Goal: Information Seeking & Learning: Compare options

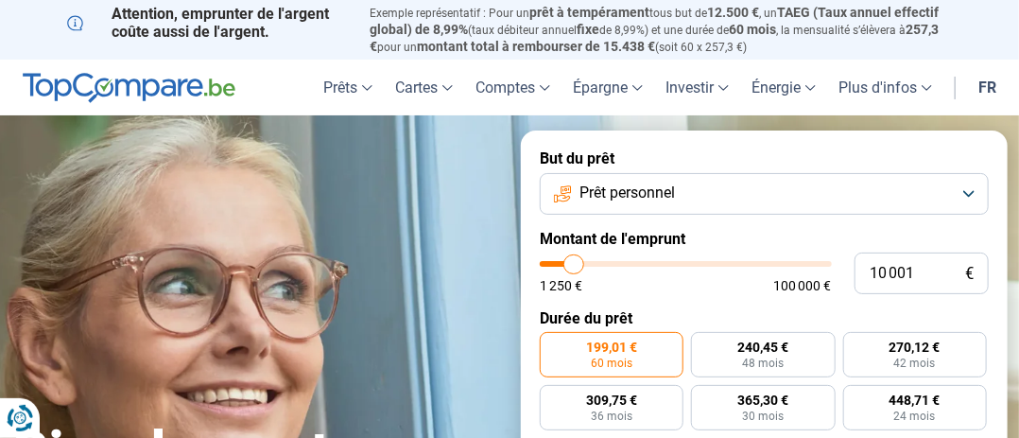
type input "49 750"
type input "49750"
click at [683, 261] on input "range" at bounding box center [686, 264] width 292 height 6
radio input "false"
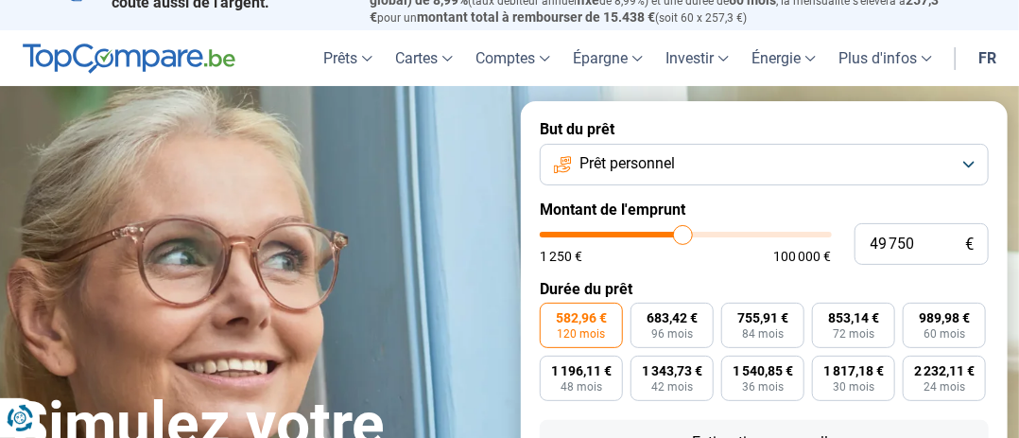
scroll to position [95, 0]
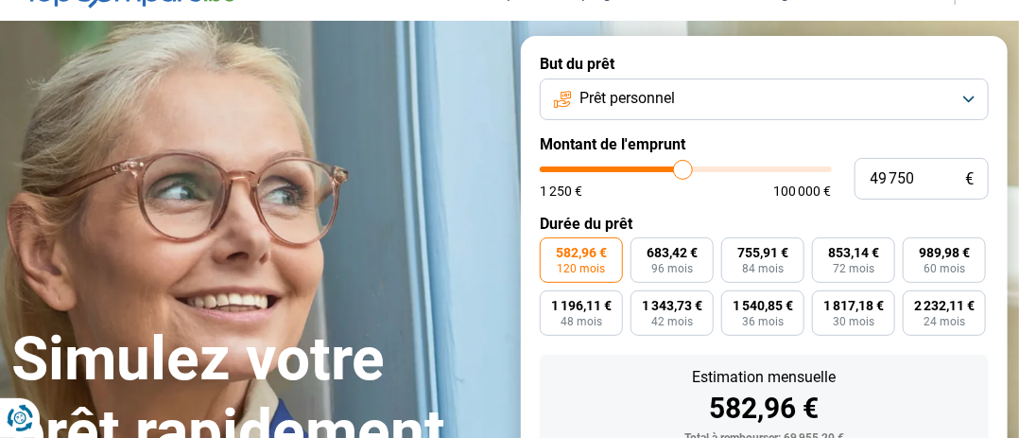
type input "33 250"
type input "33250"
click at [638, 167] on input "range" at bounding box center [686, 169] width 292 height 6
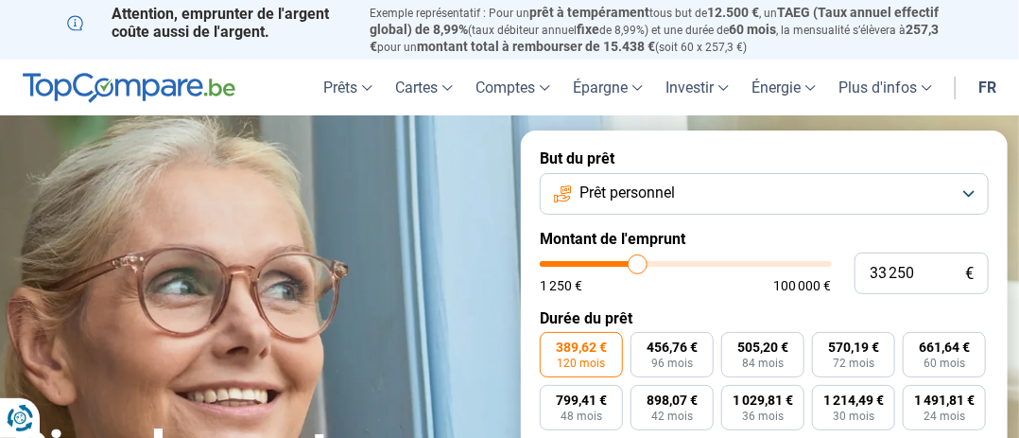
scroll to position [0, 0]
click at [972, 189] on button "Prêt personnel" at bounding box center [764, 194] width 449 height 42
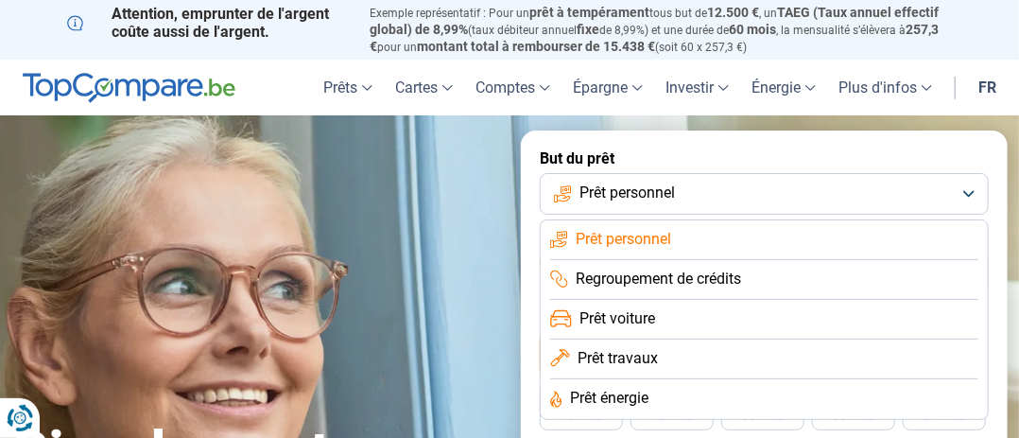
click at [758, 322] on li "Prêt voiture" at bounding box center [764, 320] width 428 height 40
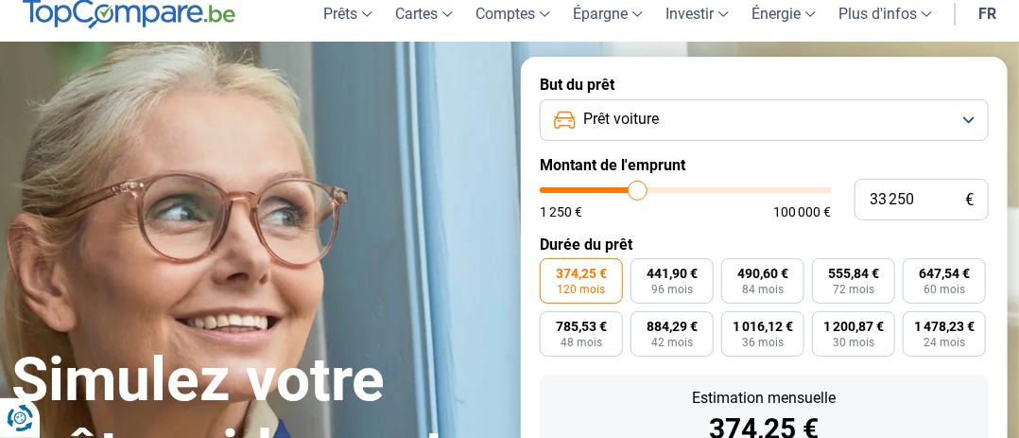
scroll to position [72, 0]
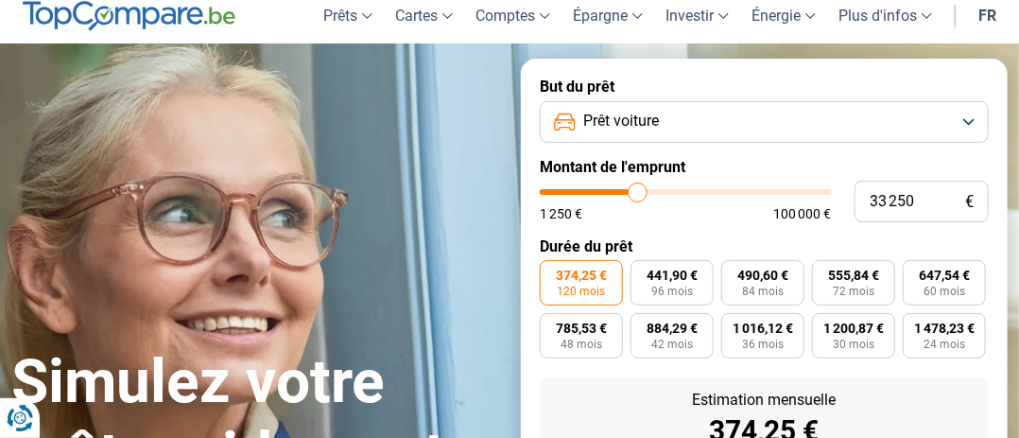
type input "32 750"
type input "32750"
type input "32 500"
type input "32500"
type input "32 250"
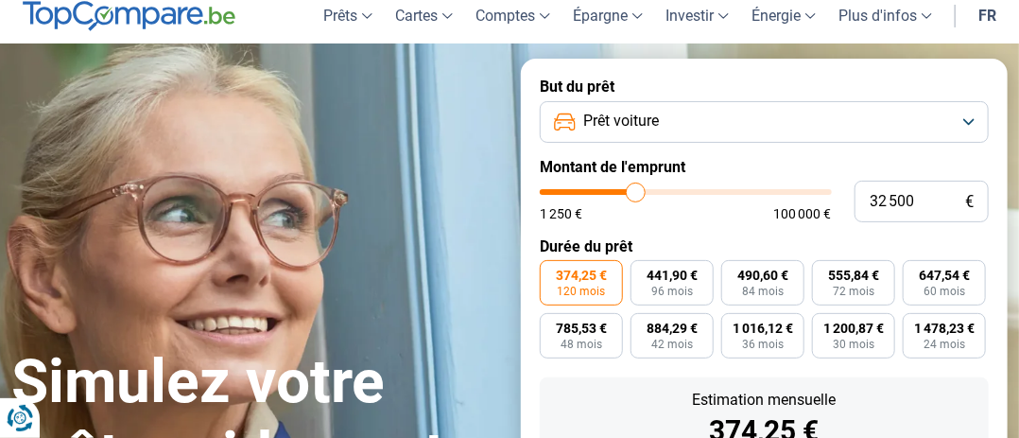
type input "32250"
type input "31 750"
type input "31750"
type input "31 500"
type input "31500"
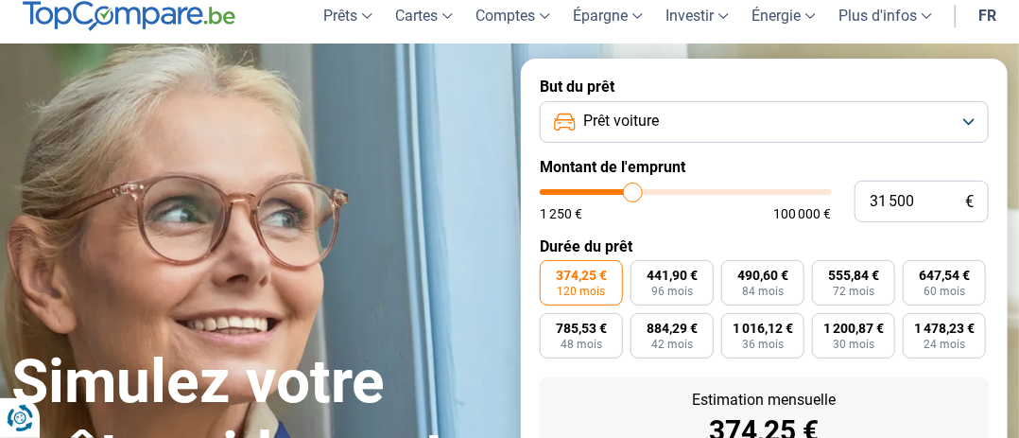
type input "31 000"
type input "31000"
type input "30 250"
type input "30250"
type input "28 250"
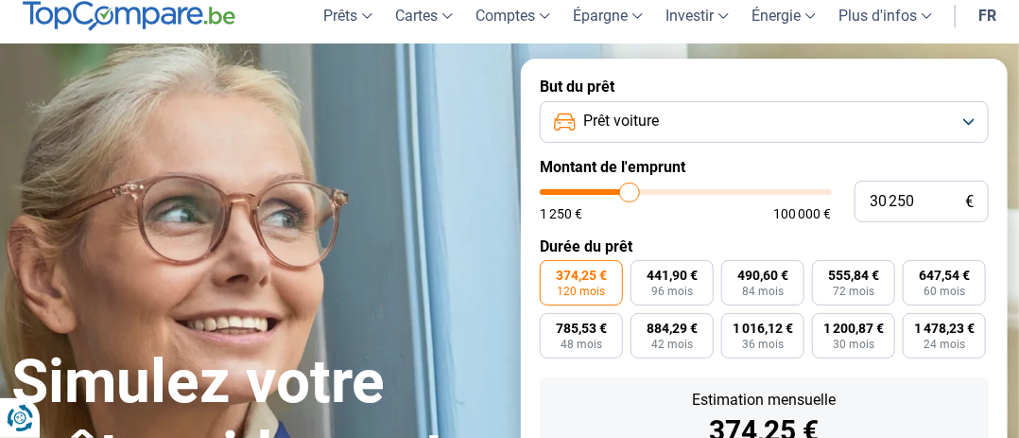
type input "28250"
type input "27 500"
type input "27500"
type input "27 000"
type input "27000"
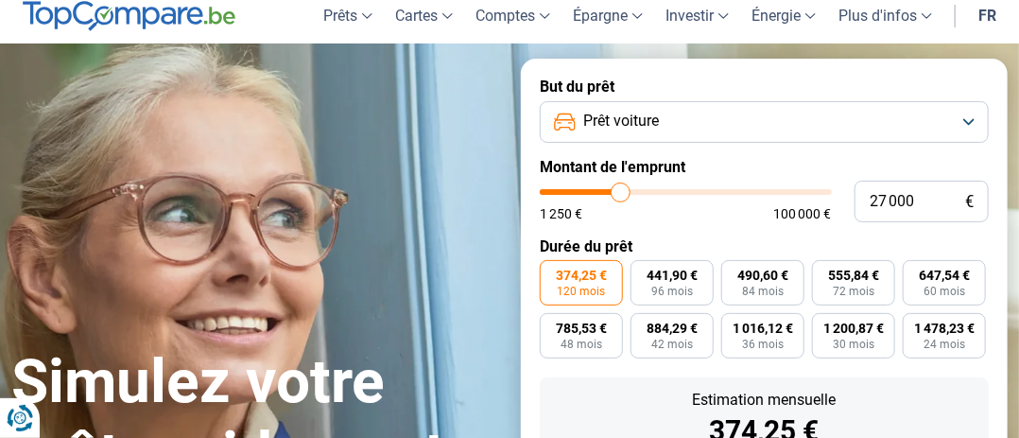
type input "24 750"
type input "24750"
type input "22 500"
type input "22500"
type input "21 750"
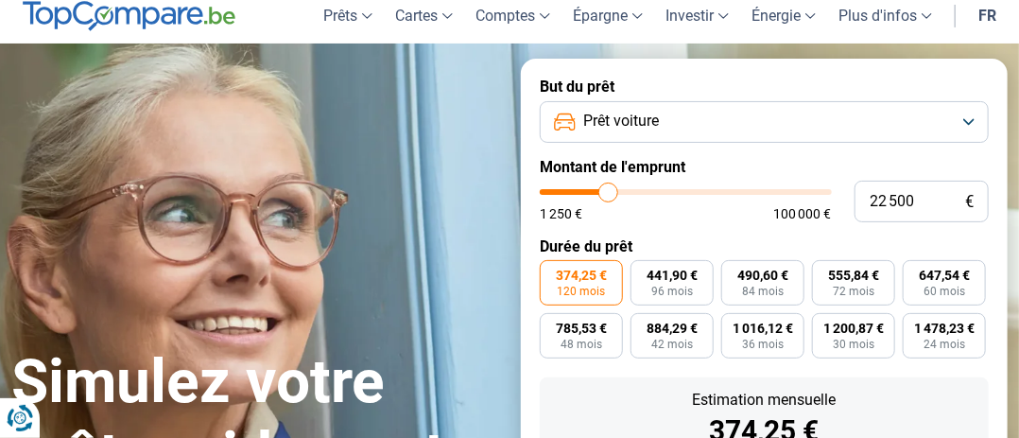
type input "21750"
type input "21 250"
type input "21250"
type input "21 000"
type input "21000"
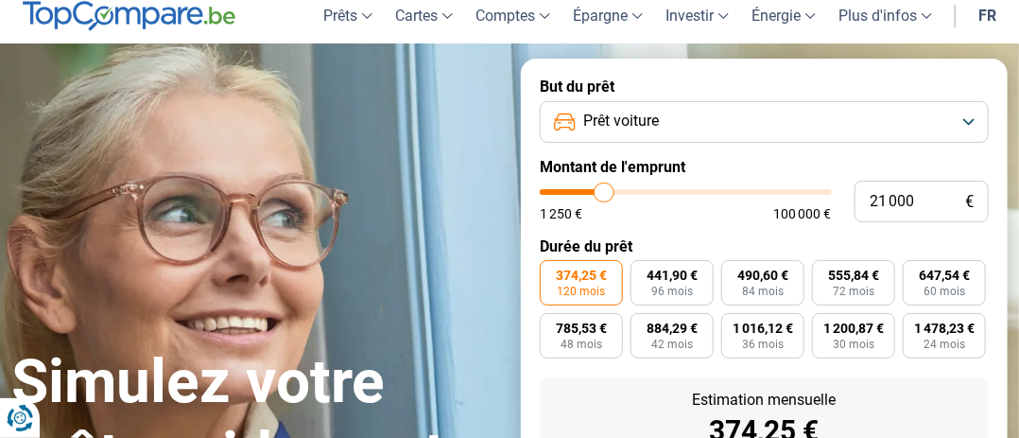
type input "20 750"
drag, startPoint x: 638, startPoint y: 190, endPoint x: 604, endPoint y: 199, distance: 35.3
type input "20750"
click at [604, 195] on input "range" at bounding box center [686, 192] width 292 height 6
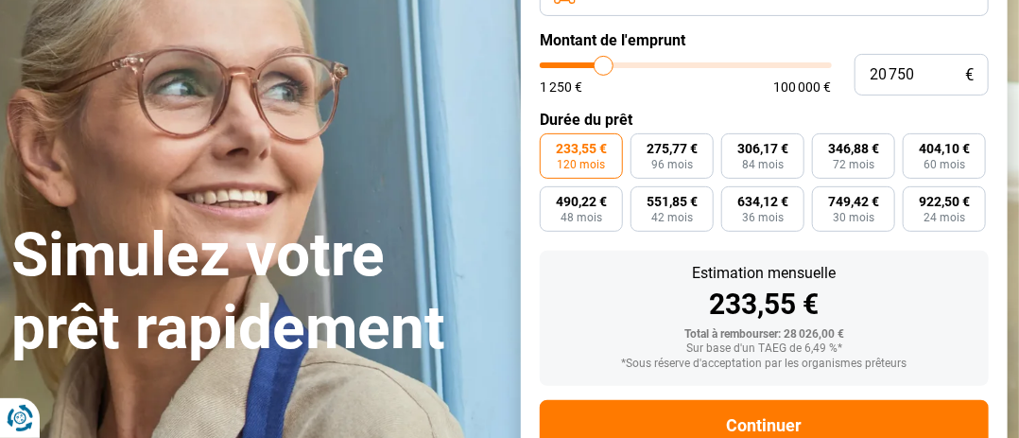
scroll to position [166, 0]
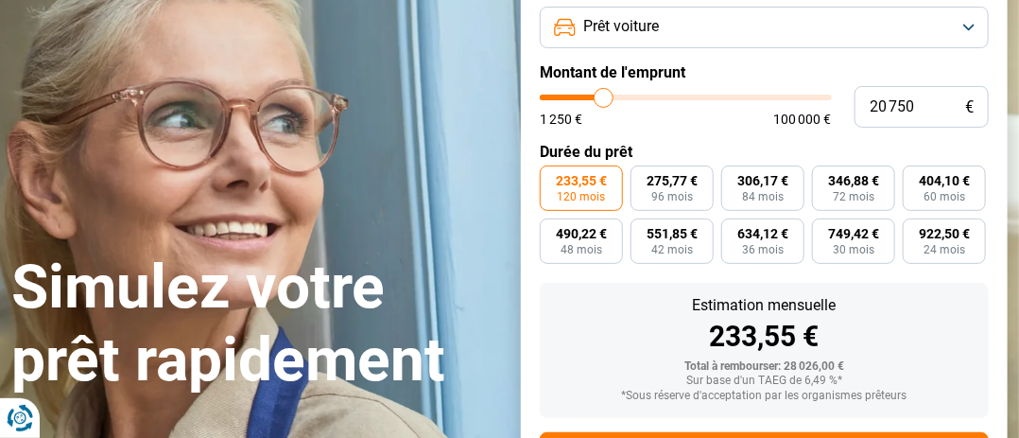
type input "20 250"
type input "20250"
type input "20 000"
type input "20000"
type input "19 750"
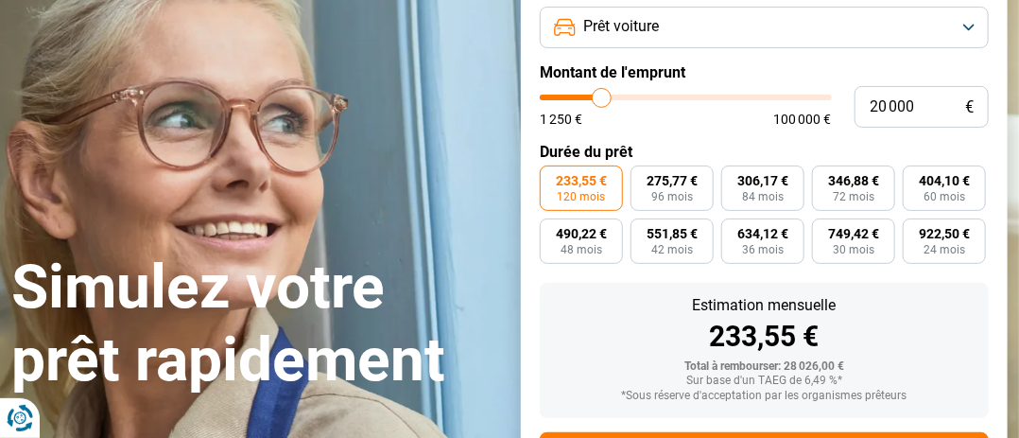
type input "19750"
type input "19 500"
type input "19500"
type input "19 250"
type input "19250"
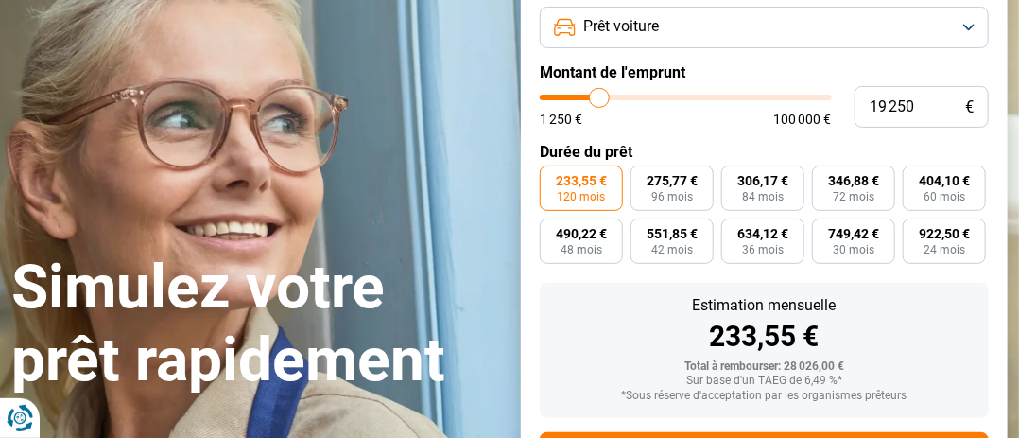
type input "18 750"
type input "18750"
type input "18 500"
type input "18500"
type input "19 500"
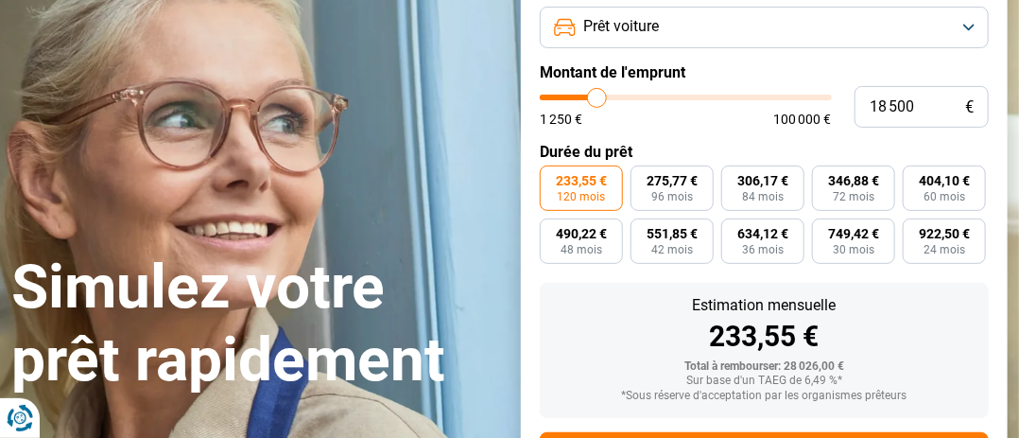
type input "19500"
type input "20 250"
type input "20250"
type input "20 750"
type input "20750"
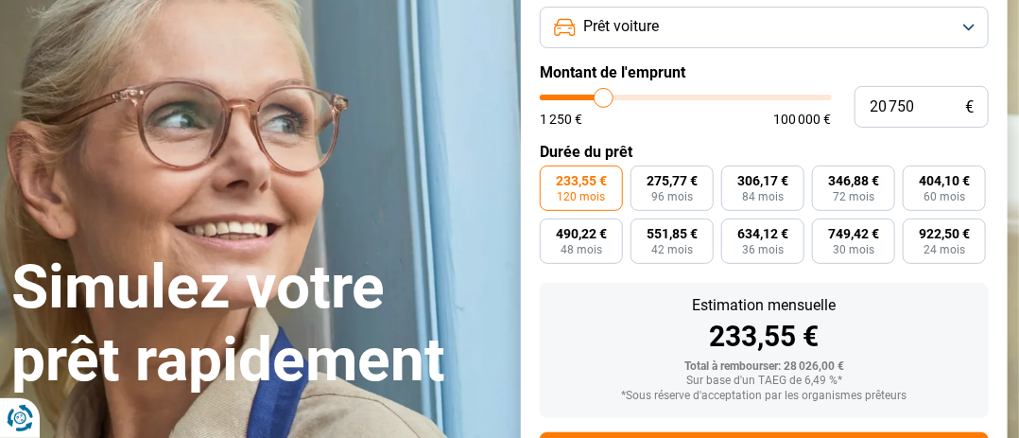
click at [604, 100] on input "range" at bounding box center [686, 98] width 292 height 6
click at [941, 240] on span "922,50 €" at bounding box center [944, 233] width 51 height 13
click at [915, 231] on input "922,50 € 24 mois" at bounding box center [909, 224] width 12 height 12
radio input "true"
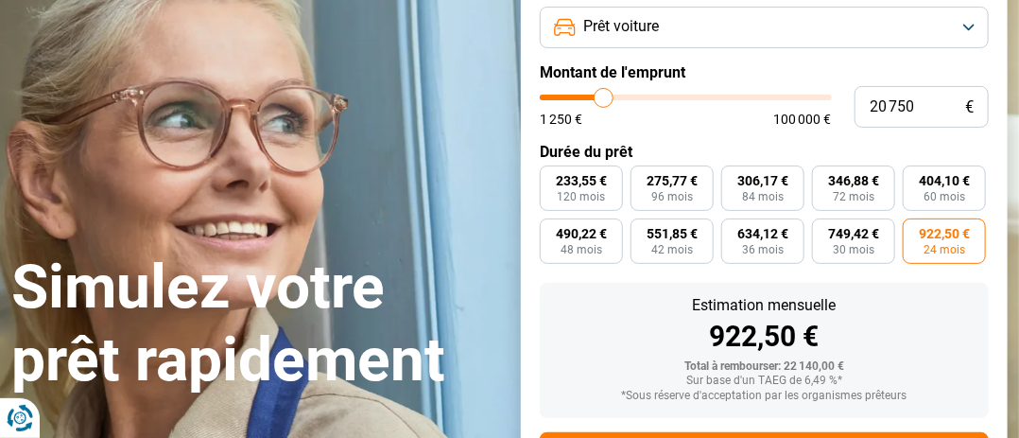
type input "19 250"
type input "19250"
type input "18 750"
type input "18750"
type input "18 500"
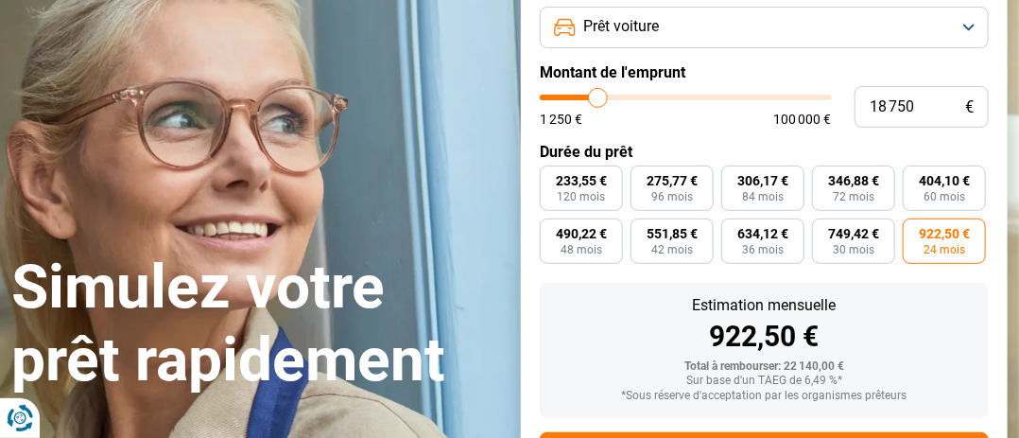
type input "18500"
type input "18 250"
type input "18250"
type input "18 000"
type input "18000"
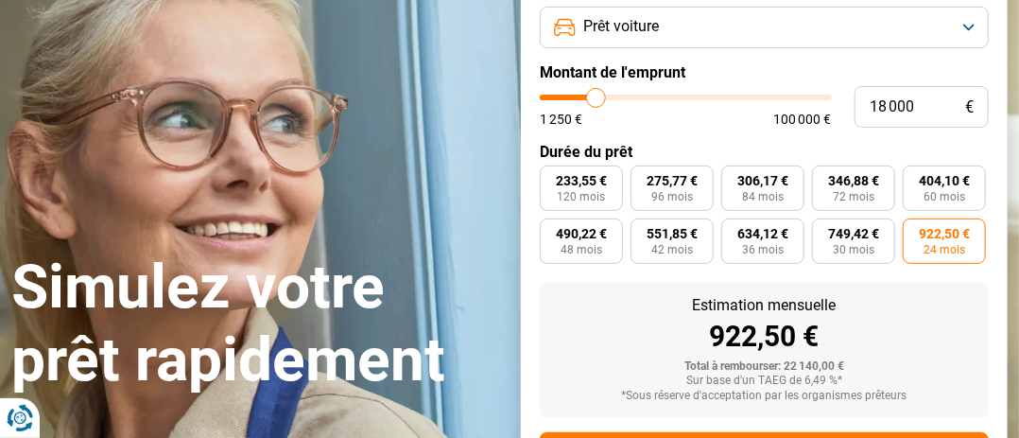
type input "17 750"
type input "17750"
type input "17 500"
type input "17500"
type input "17 250"
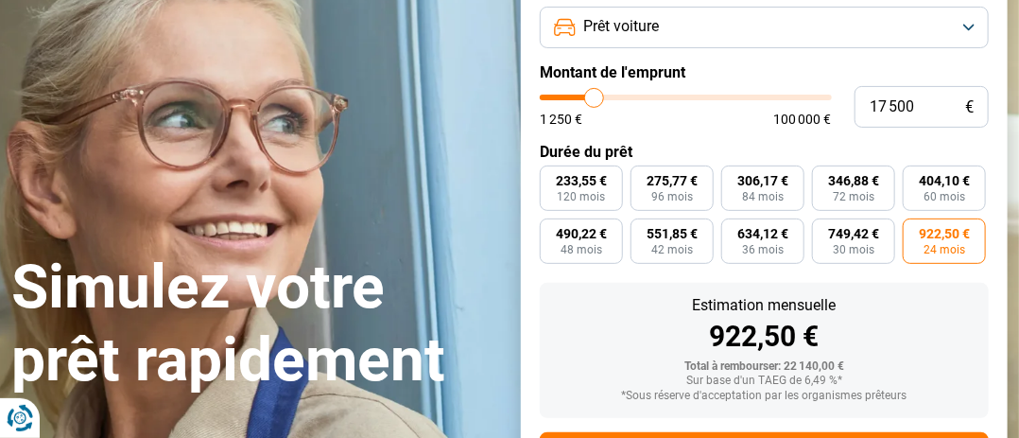
type input "17250"
type input "17 000"
type input "17000"
type input "16 750"
type input "16750"
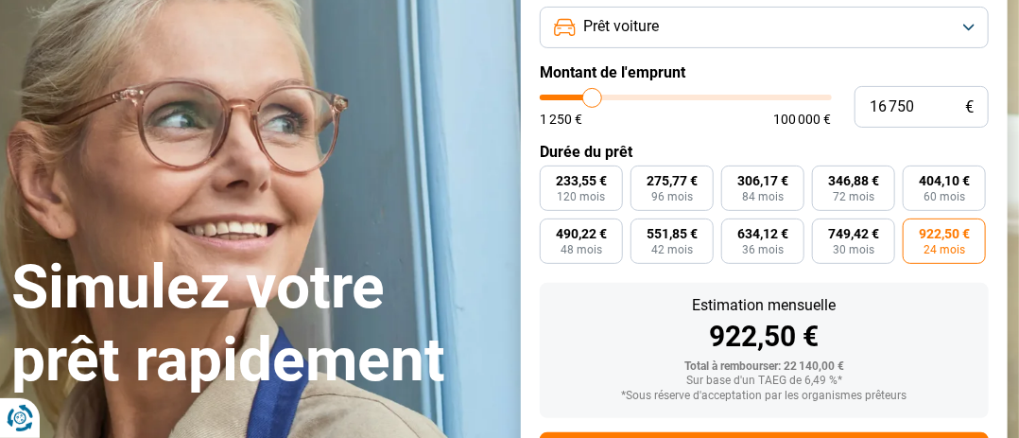
type input "16 500"
type input "16500"
type input "16 000"
type input "16000"
type input "15 500"
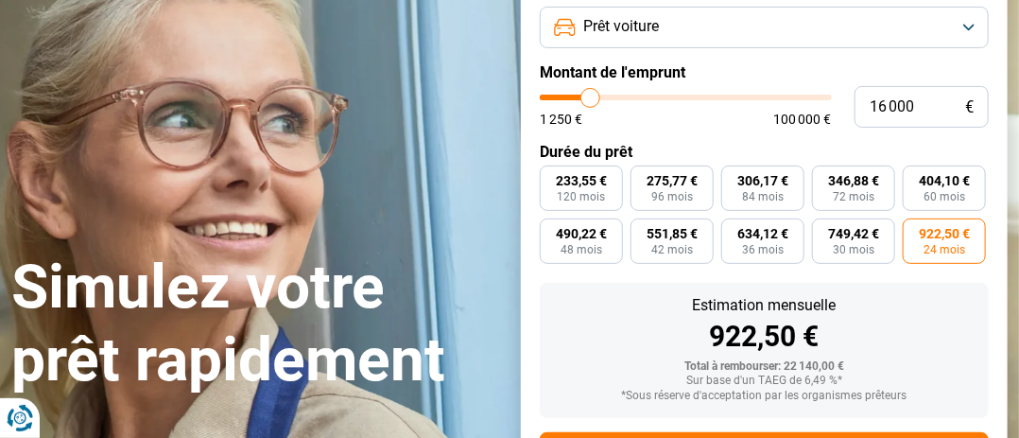
type input "15500"
type input "15 250"
type input "15250"
type input "15 000"
type input "15000"
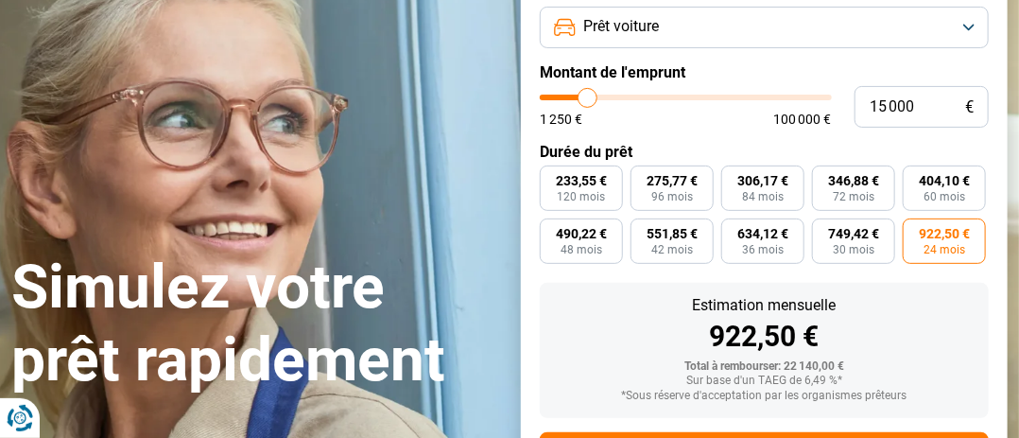
type input "14 750"
type input "14750"
type input "14 250"
type input "14250"
type input "14 000"
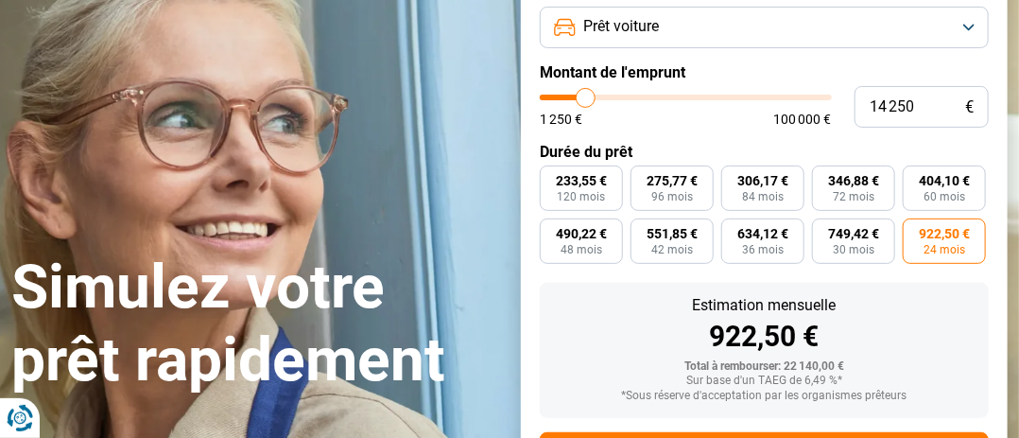
type input "14000"
type input "13 500"
type input "13500"
type input "13 000"
type input "13000"
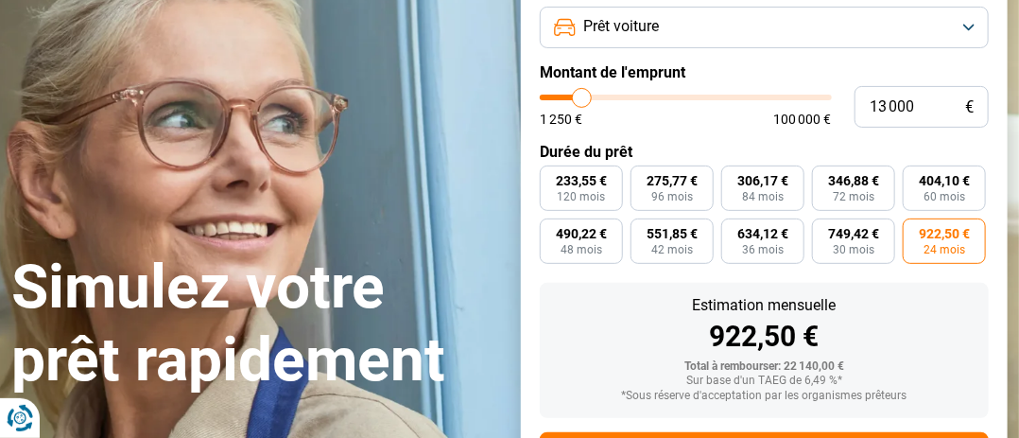
type input "12 750"
drag, startPoint x: 599, startPoint y: 102, endPoint x: 582, endPoint y: 104, distance: 17.1
type input "12750"
click at [582, 100] on input "range" at bounding box center [686, 98] width 292 height 6
radio input "true"
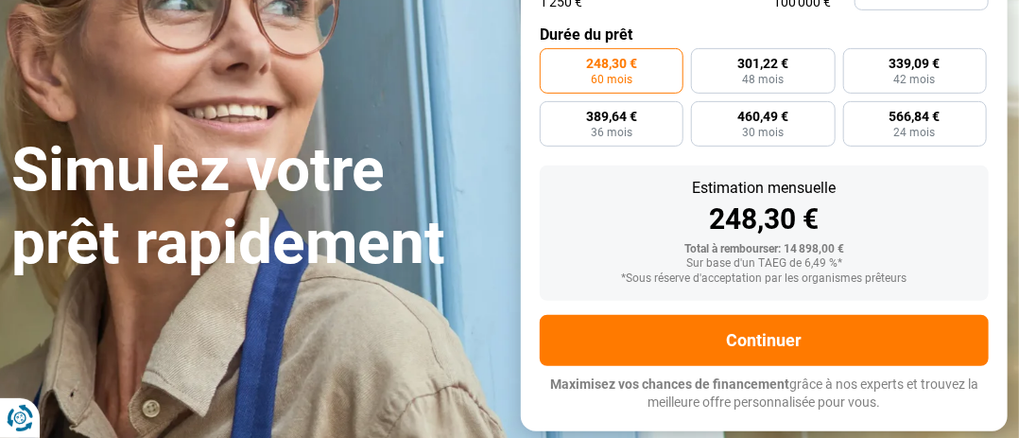
scroll to position [473, 0]
